Goal: Navigation & Orientation: Find specific page/section

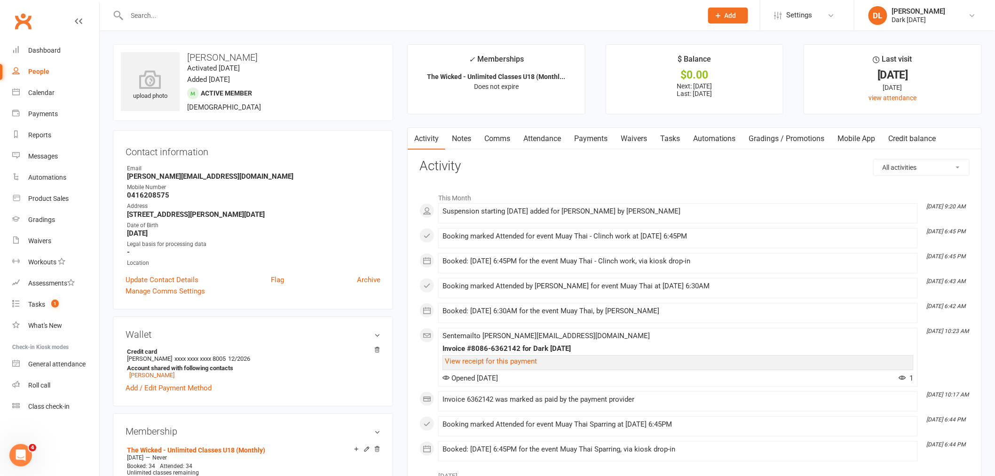
click at [158, 17] on input "text" at bounding box center [410, 15] width 572 height 13
type input "K"
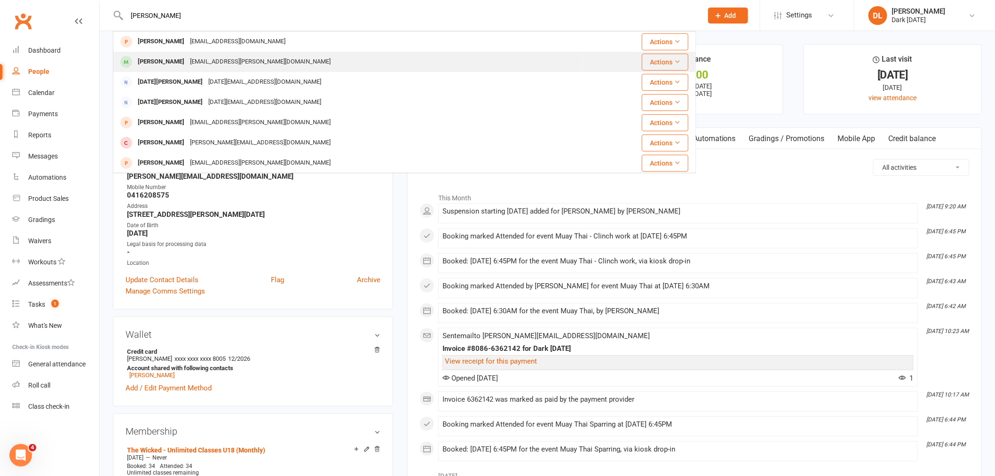
type input "[PERSON_NAME]"
click at [163, 60] on div "[PERSON_NAME]" at bounding box center [161, 62] width 52 height 14
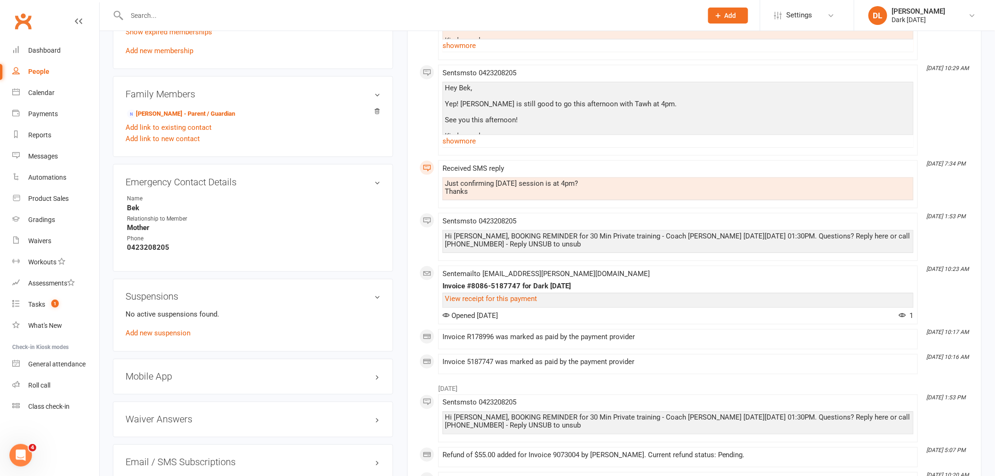
scroll to position [522, 0]
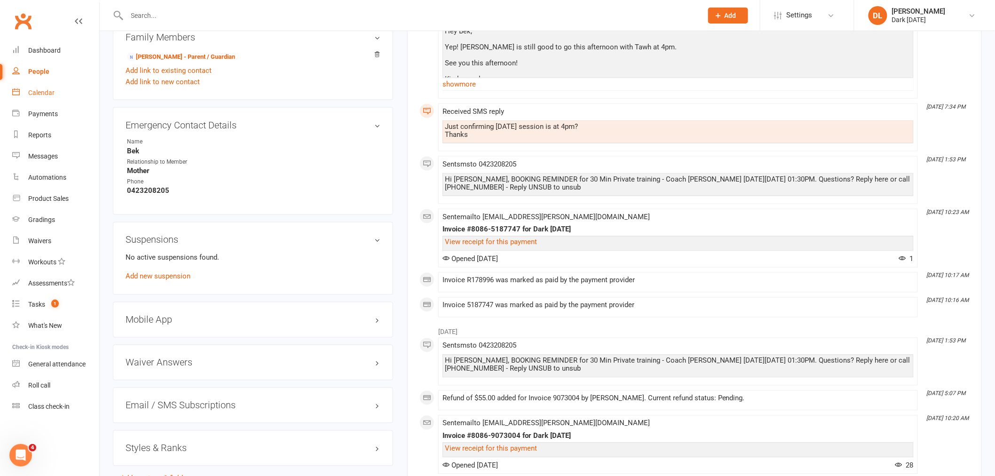
click at [34, 92] on div "Calendar" at bounding box center [41, 93] width 26 height 8
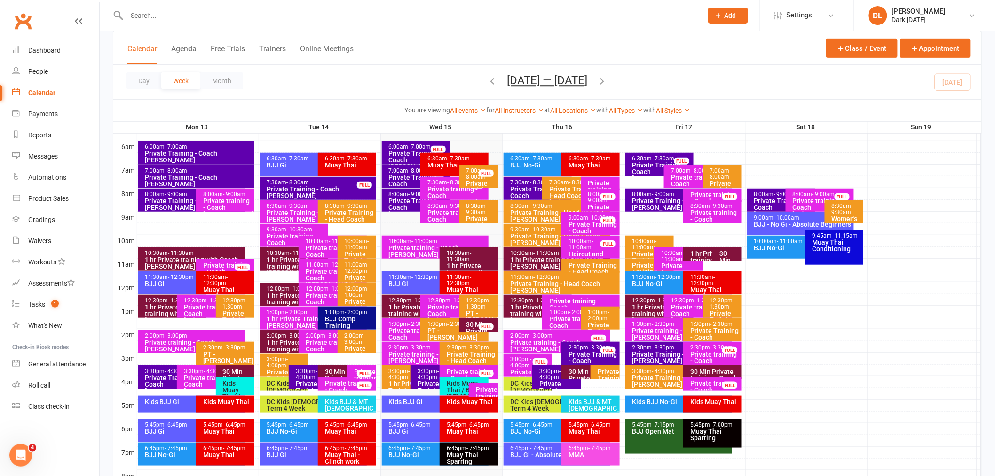
scroll to position [209, 0]
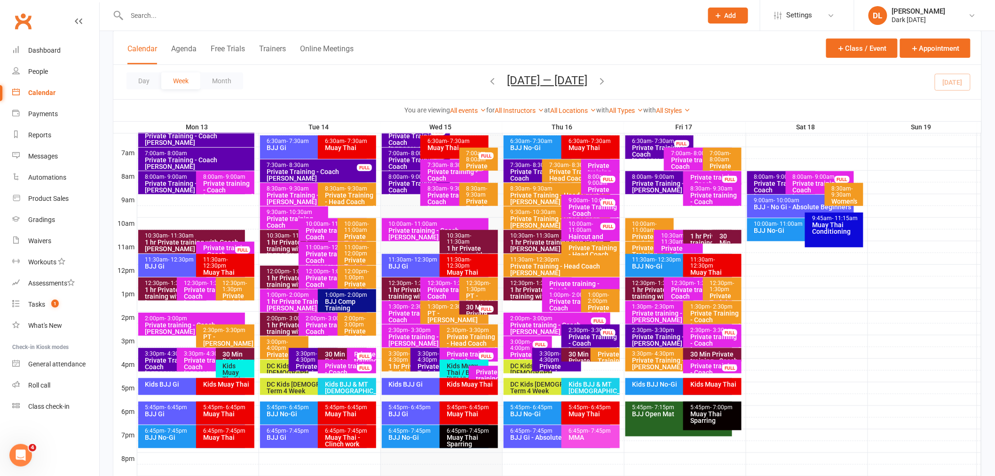
click at [393, 292] on div "1 hr Private training with Coach [PERSON_NAME]" at bounding box center [418, 296] width 60 height 20
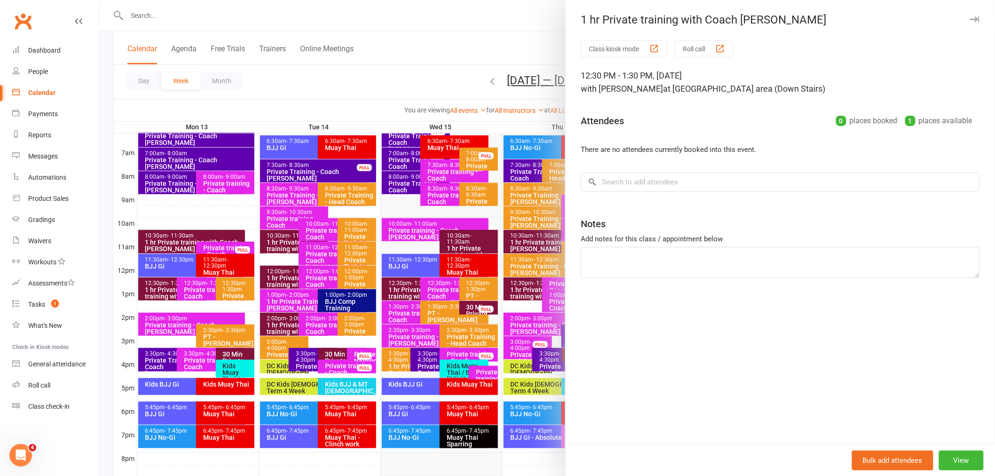
click at [430, 52] on div at bounding box center [547, 238] width 895 height 476
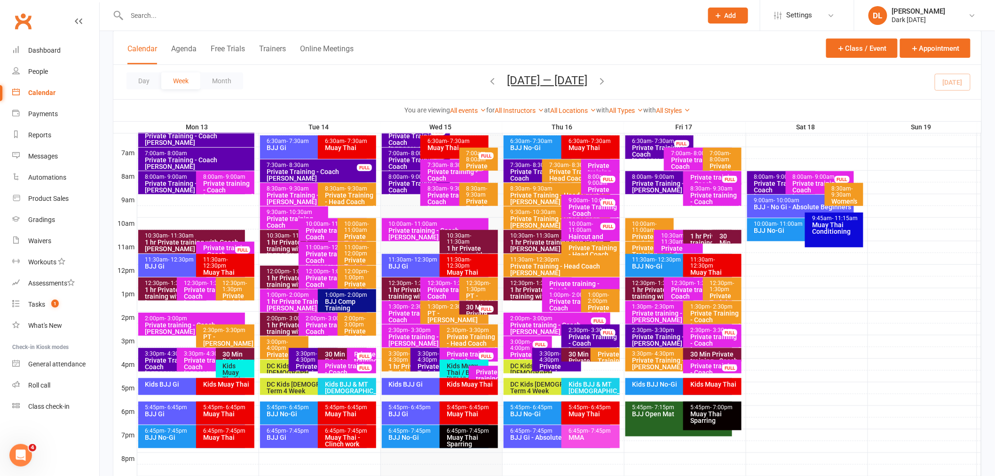
click at [276, 269] on div "12:00pm - 1:00pm" at bounding box center [297, 271] width 60 height 6
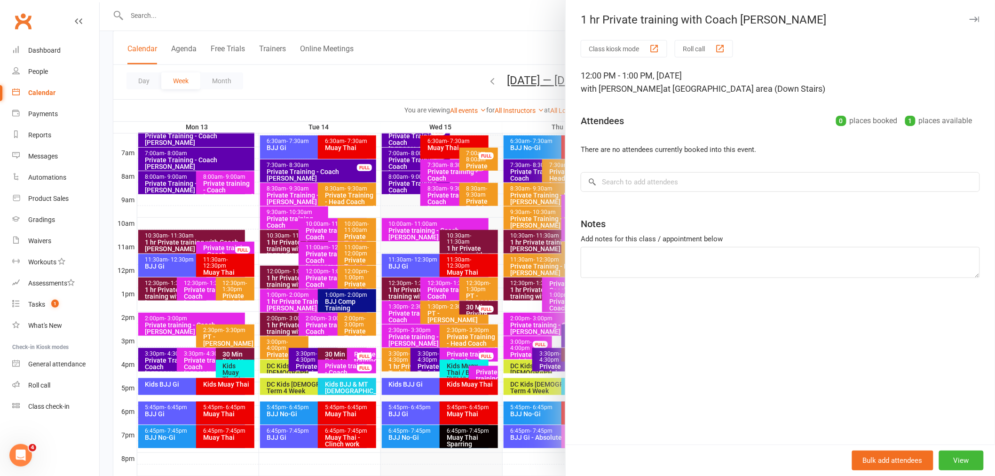
click at [412, 64] on div at bounding box center [547, 238] width 895 height 476
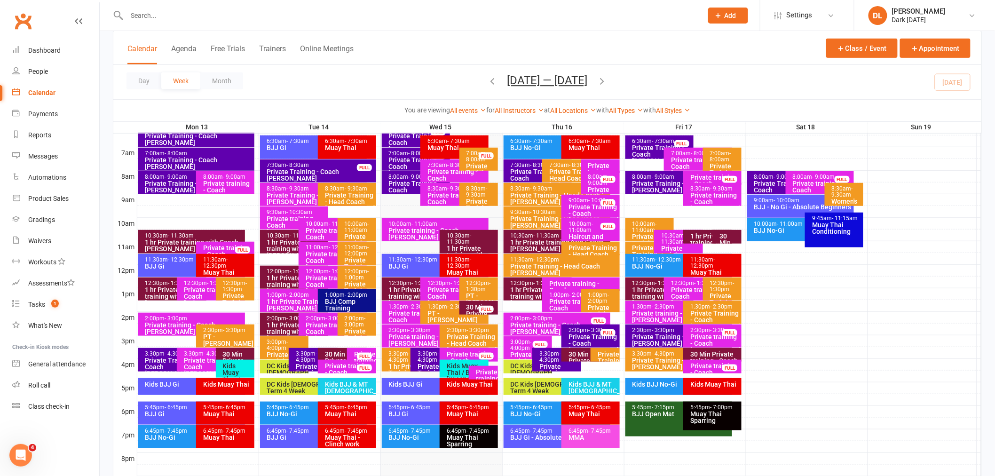
click at [522, 239] on div "1 hr Private training with Coach [PERSON_NAME]" at bounding box center [559, 245] width 99 height 13
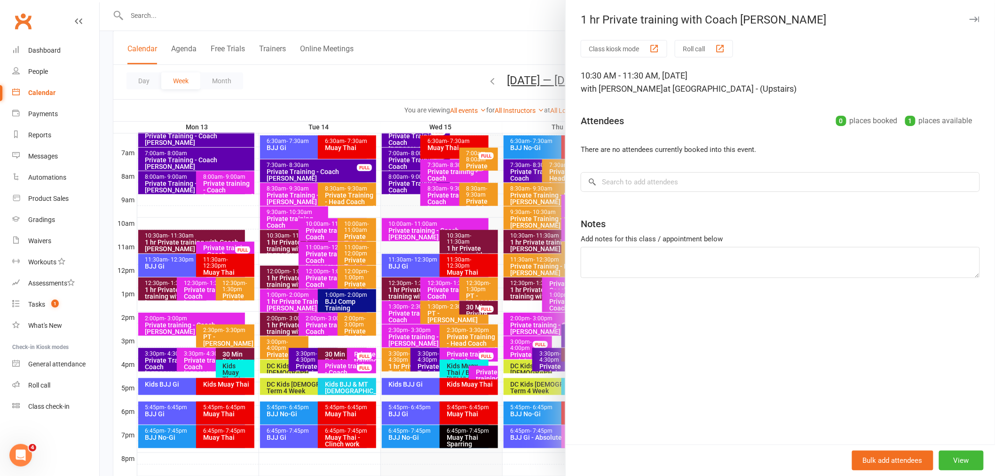
click at [445, 59] on div at bounding box center [547, 238] width 895 height 476
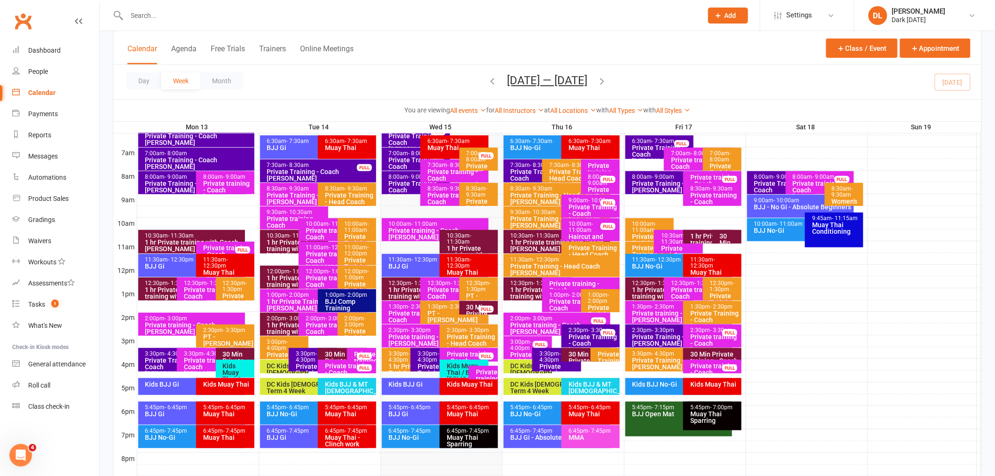
click at [524, 291] on div "1 hr Private training with Coach [PERSON_NAME]" at bounding box center [540, 296] width 60 height 20
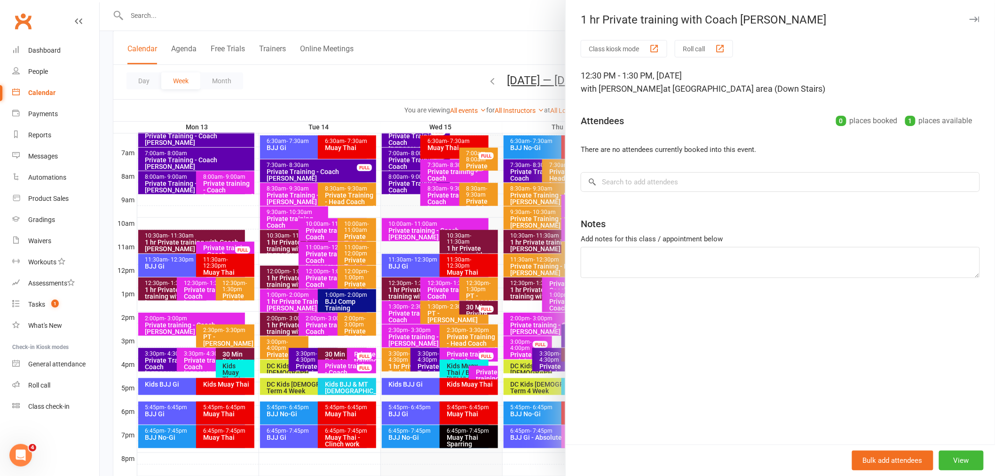
click at [438, 58] on div at bounding box center [547, 238] width 895 height 476
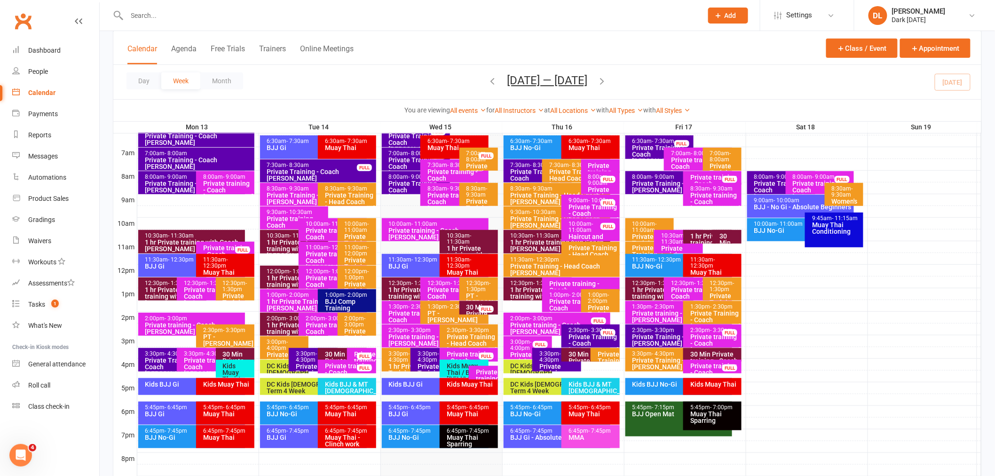
click at [646, 290] on div "1 hr Private training with Coach [PERSON_NAME]" at bounding box center [662, 296] width 60 height 20
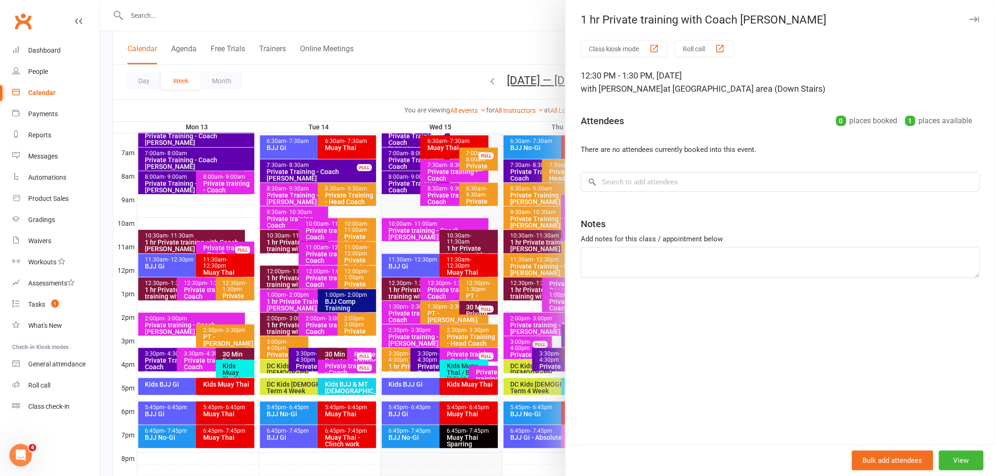
click at [461, 67] on div at bounding box center [547, 238] width 895 height 476
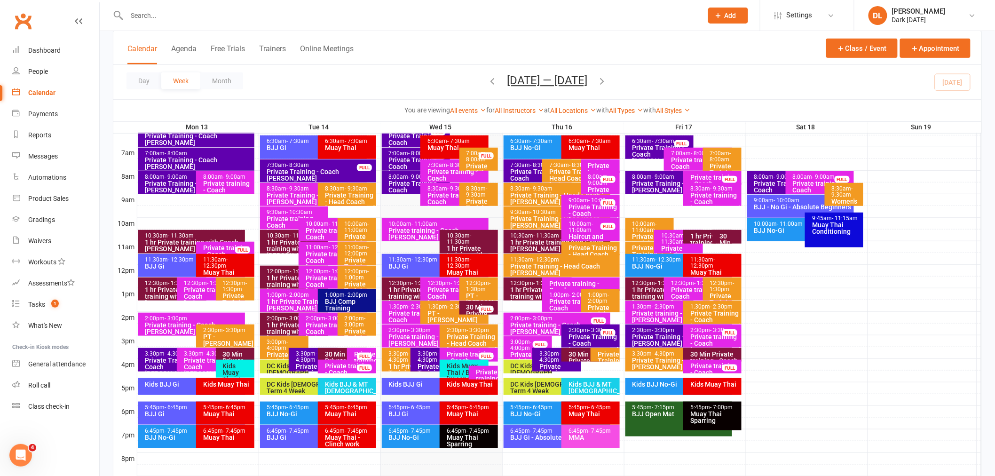
click at [715, 354] on div "30 Min Private training - Coach [GEOGRAPHIC_DATA]" at bounding box center [715, 361] width 50 height 20
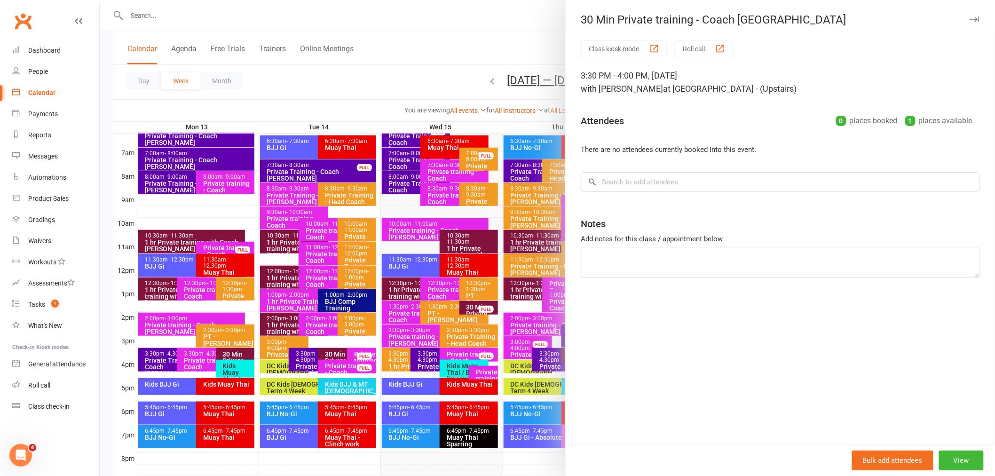
click at [430, 42] on div at bounding box center [547, 238] width 895 height 476
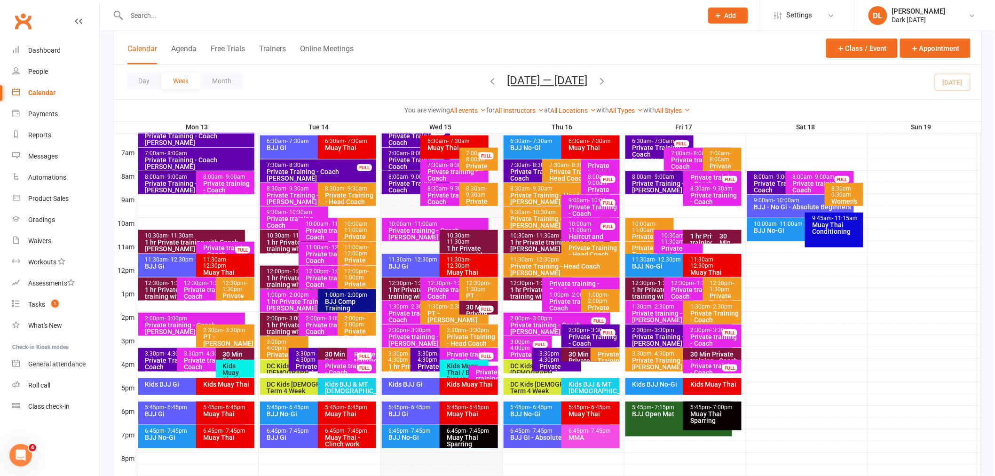
click at [698, 236] on div "1 hr Private training with Coach [PERSON_NAME]" at bounding box center [710, 246] width 40 height 26
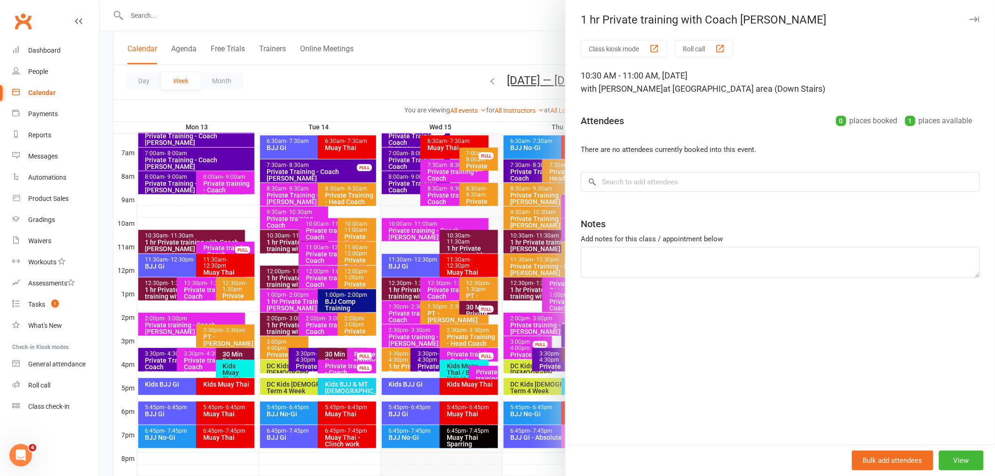
click at [457, 57] on div at bounding box center [547, 238] width 895 height 476
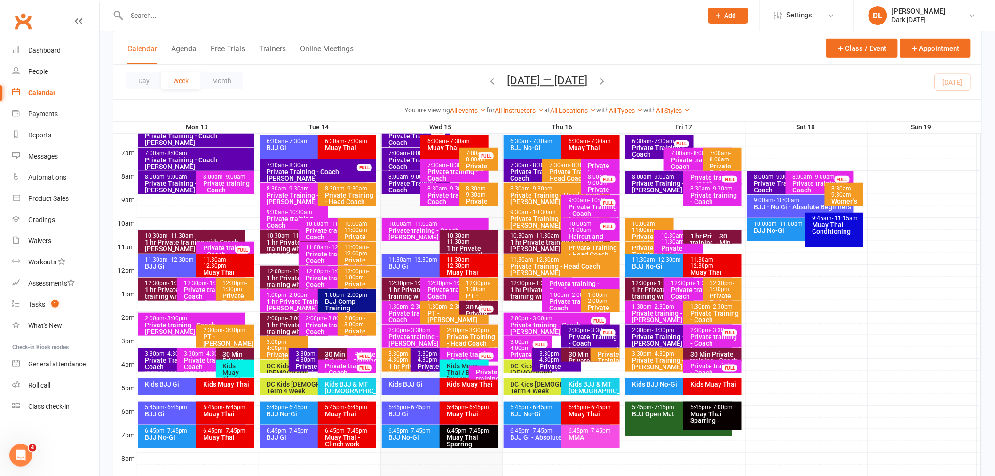
click at [538, 242] on div "1 hr Private training with Coach [PERSON_NAME]" at bounding box center [559, 245] width 99 height 13
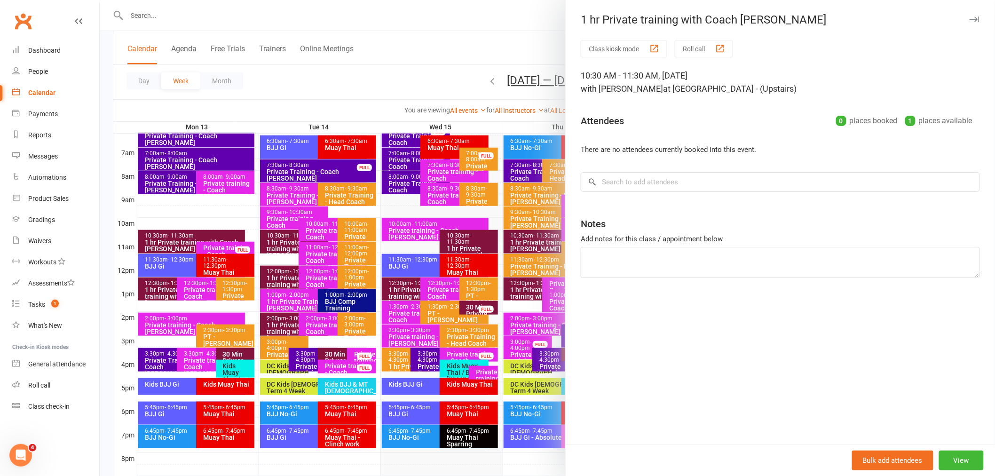
click at [443, 50] on div at bounding box center [547, 238] width 895 height 476
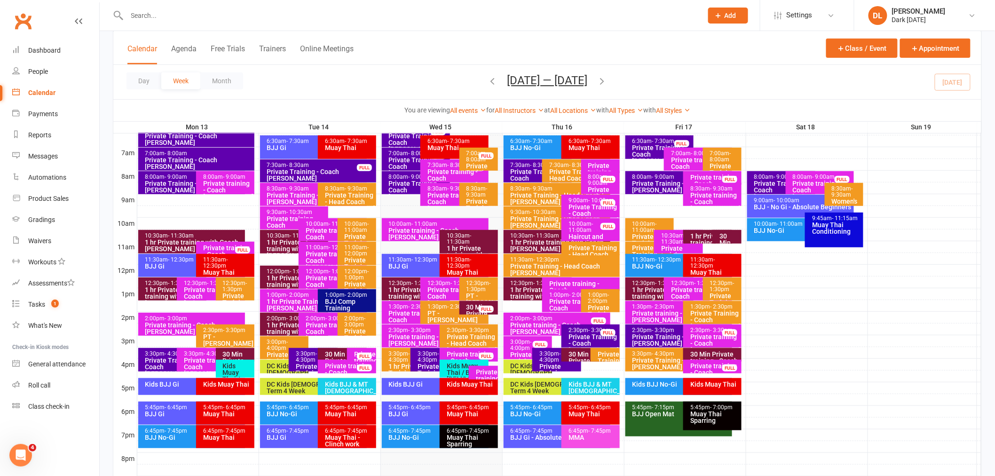
click at [637, 284] on div "12:30pm - 1:30pm" at bounding box center [662, 283] width 60 height 6
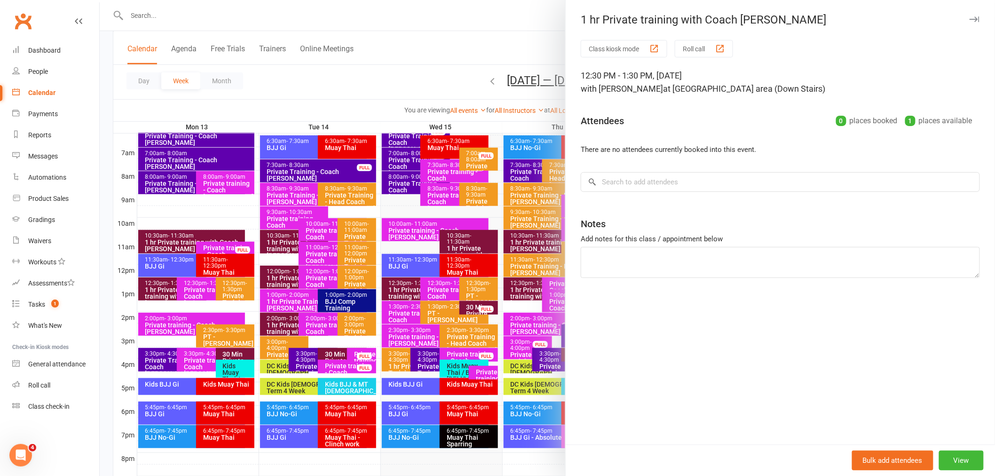
click at [522, 43] on div at bounding box center [547, 238] width 895 height 476
